Goal: Find specific page/section: Find specific page/section

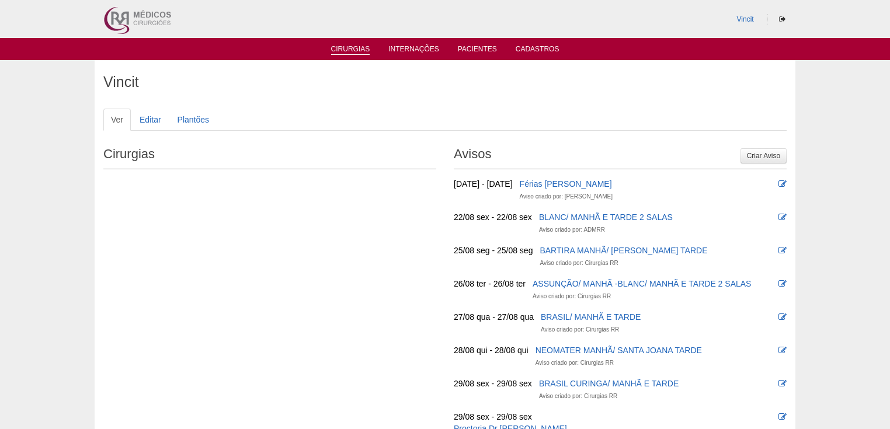
click at [345, 49] on link "Cirurgias" at bounding box center [350, 50] width 39 height 10
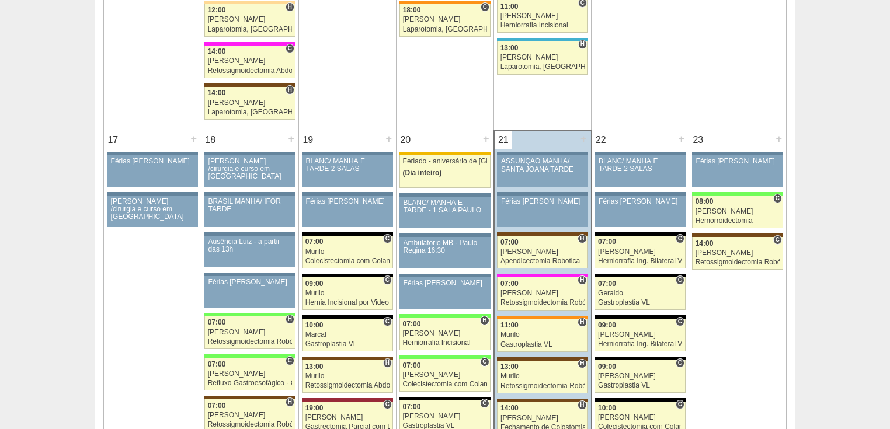
scroll to position [1822, 0]
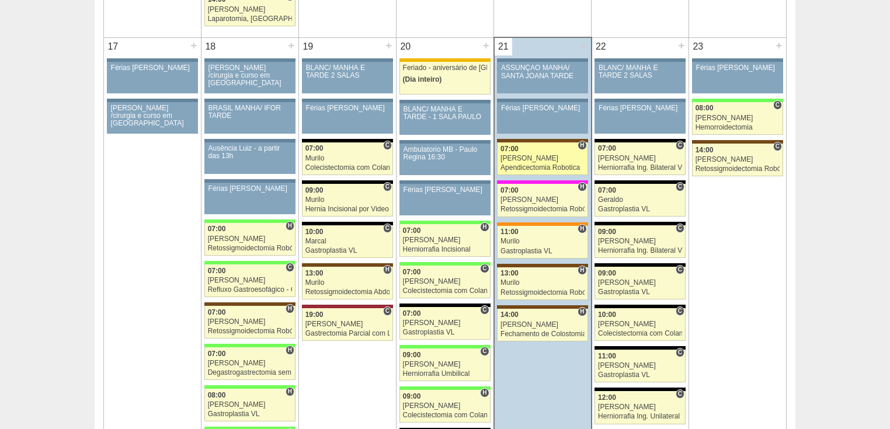
click at [517, 164] on div "Apendicectomia Robotica" at bounding box center [542, 168] width 84 height 8
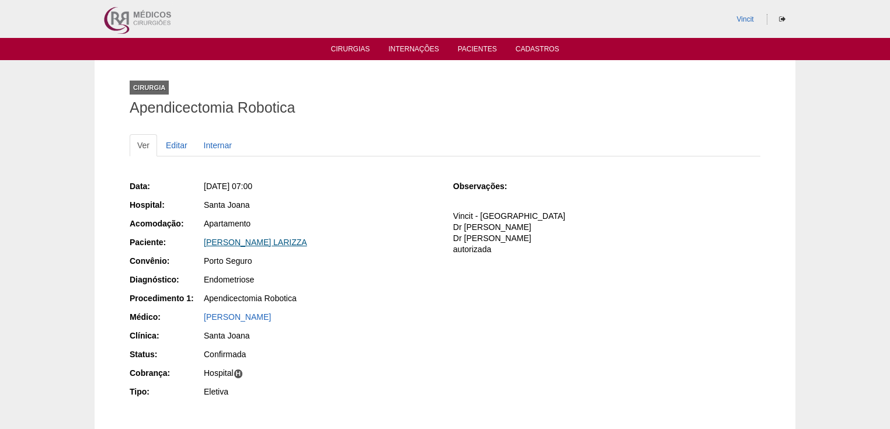
click at [242, 238] on link "[PERSON_NAME] LARIZZA" at bounding box center [255, 242] width 103 height 9
